Goal: Task Accomplishment & Management: Use online tool/utility

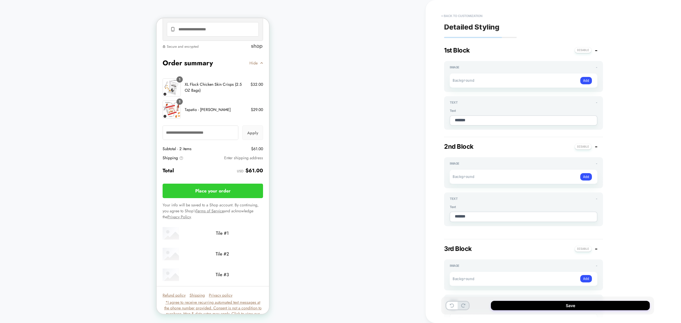
click at [448, 12] on button "< Back to customization" at bounding box center [461, 15] width 47 height 9
type textarea "*"
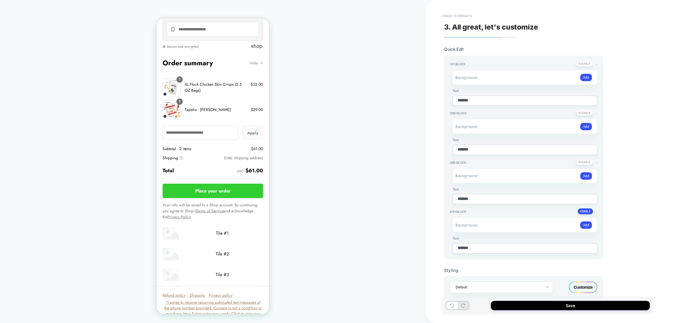
click at [458, 14] on button "< Back to widgets" at bounding box center [456, 15] width 36 height 9
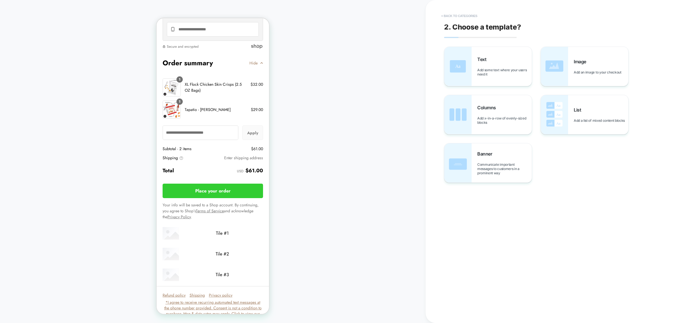
scroll to position [660, 0]
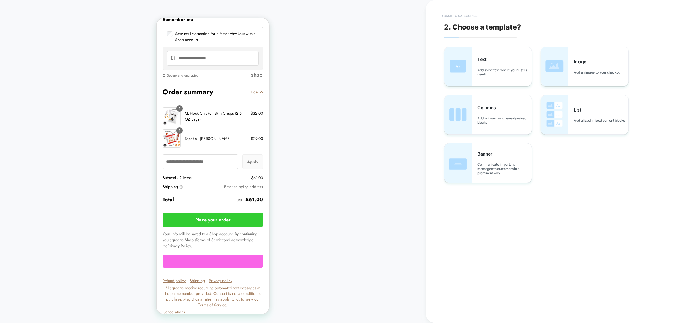
click at [458, 14] on button "< Back to categories" at bounding box center [459, 15] width 42 height 9
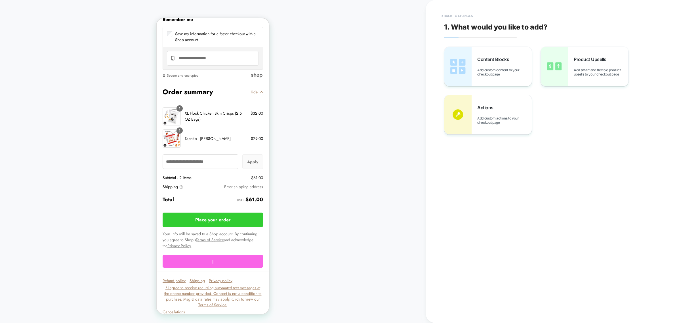
click at [458, 14] on button "< Back to changes" at bounding box center [456, 15] width 37 height 9
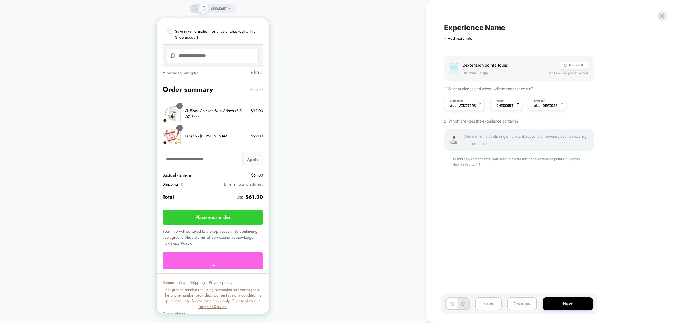
scroll to position [682, 0]
